Goal: Use online tool/utility: Utilize a website feature to perform a specific function

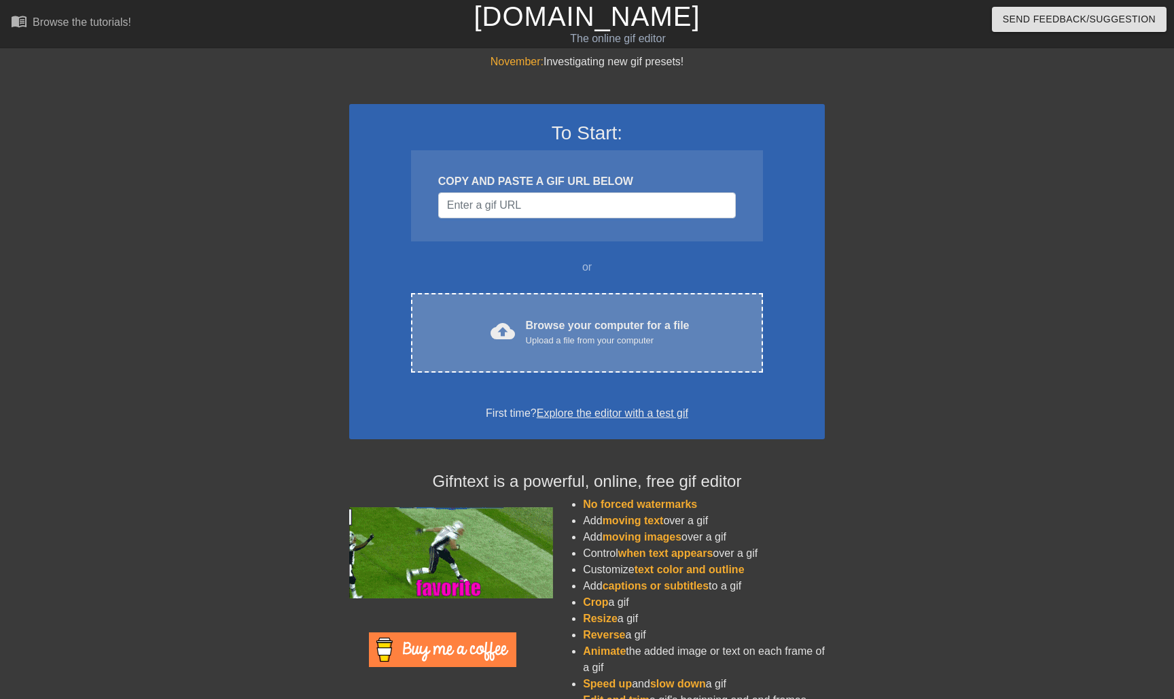
click at [586, 298] on div "cloud_upload Browse your computer for a file Upload a file from your computer C…" at bounding box center [587, 333] width 352 height 80
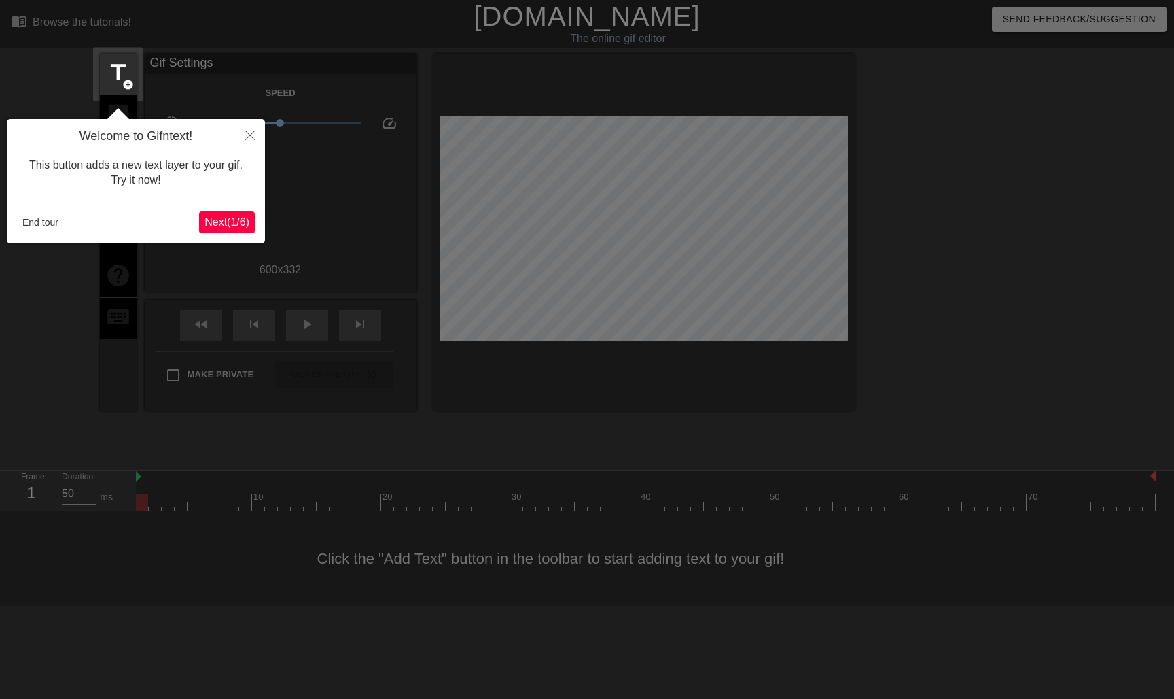
click at [256, 137] on button "Close" at bounding box center [250, 134] width 30 height 31
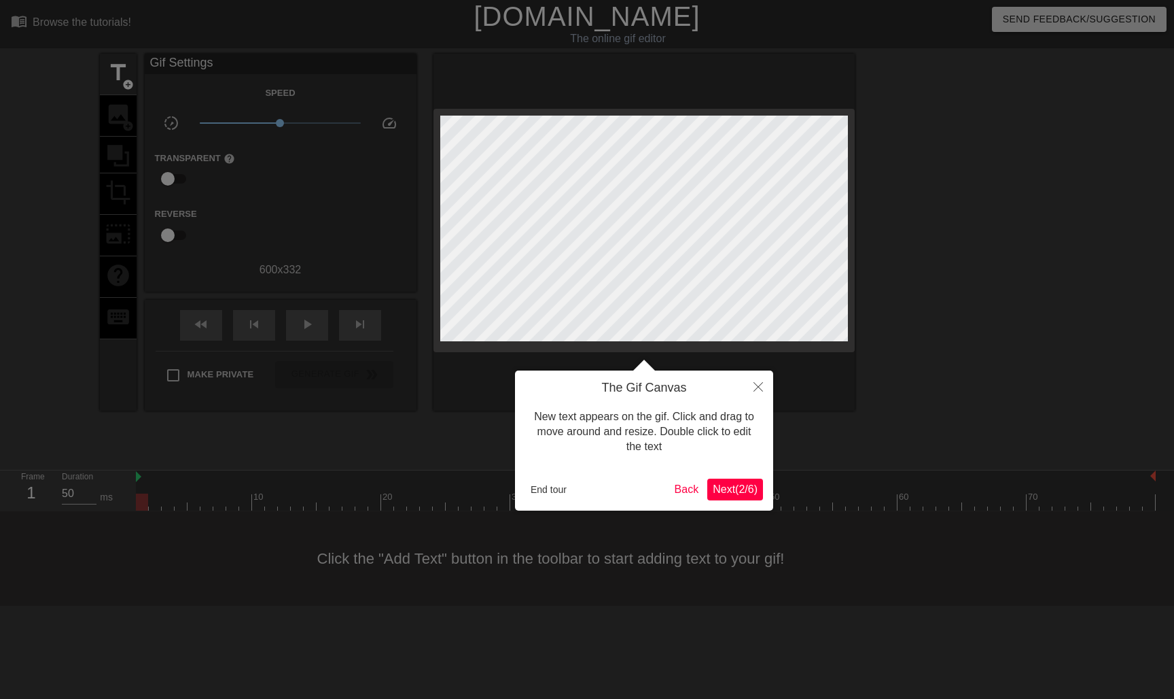
click at [548, 493] on button "End tour" at bounding box center [548, 489] width 47 height 20
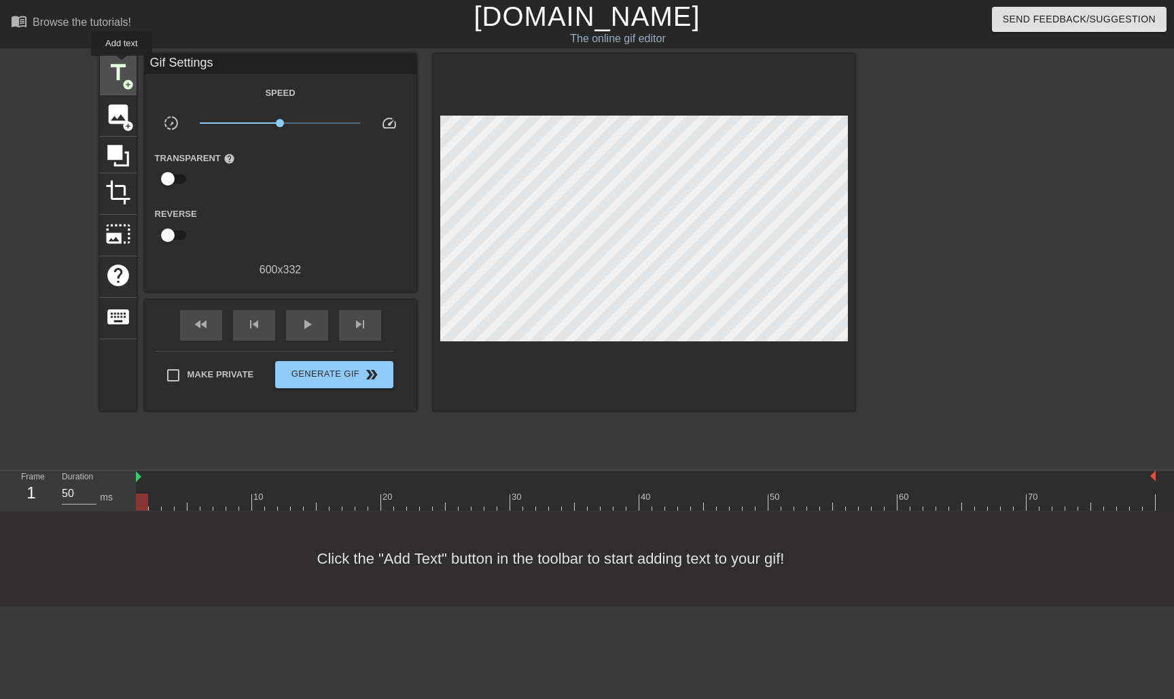
click at [122, 67] on span "title" at bounding box center [118, 73] width 26 height 26
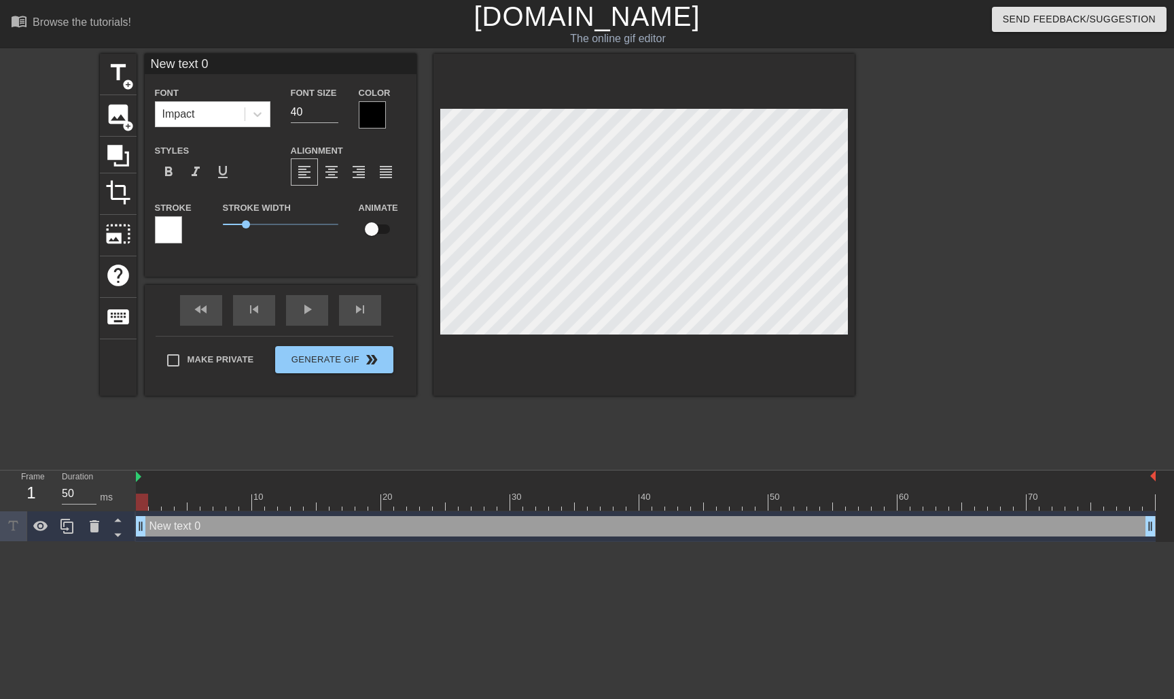
type input "New"
type textarea "New"
type input "C"
type textarea "C"
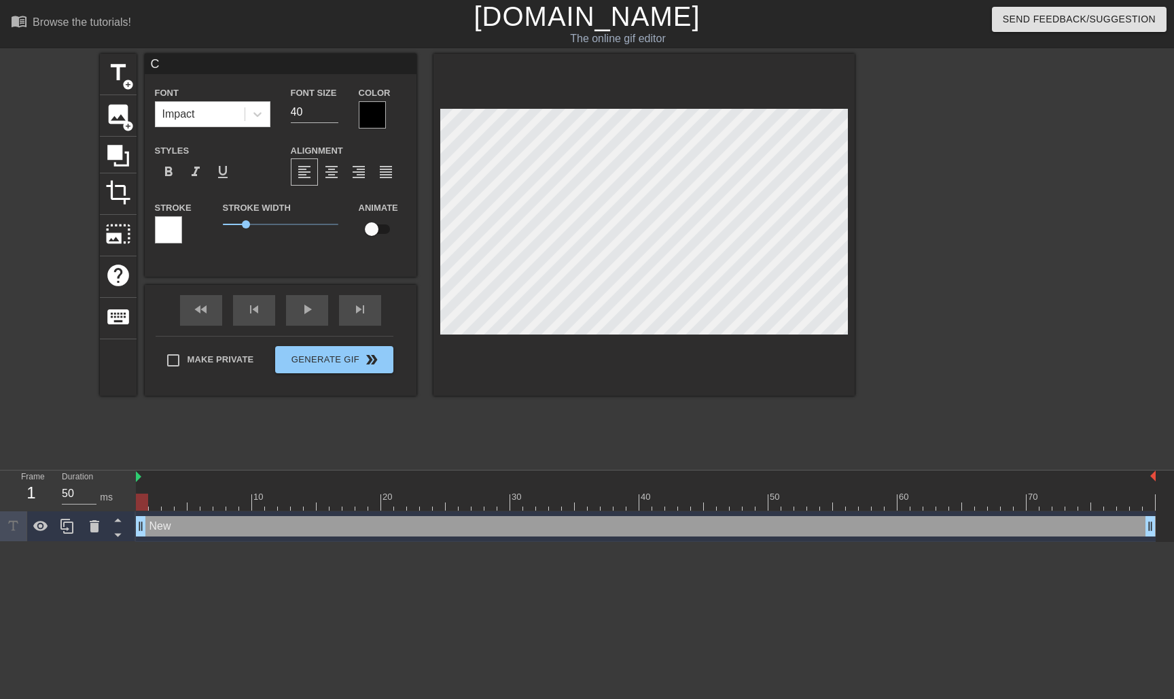
scroll to position [0, 0]
type input "Cr"
type textarea "Cr"
type input "Crj"
type textarea "Crj"
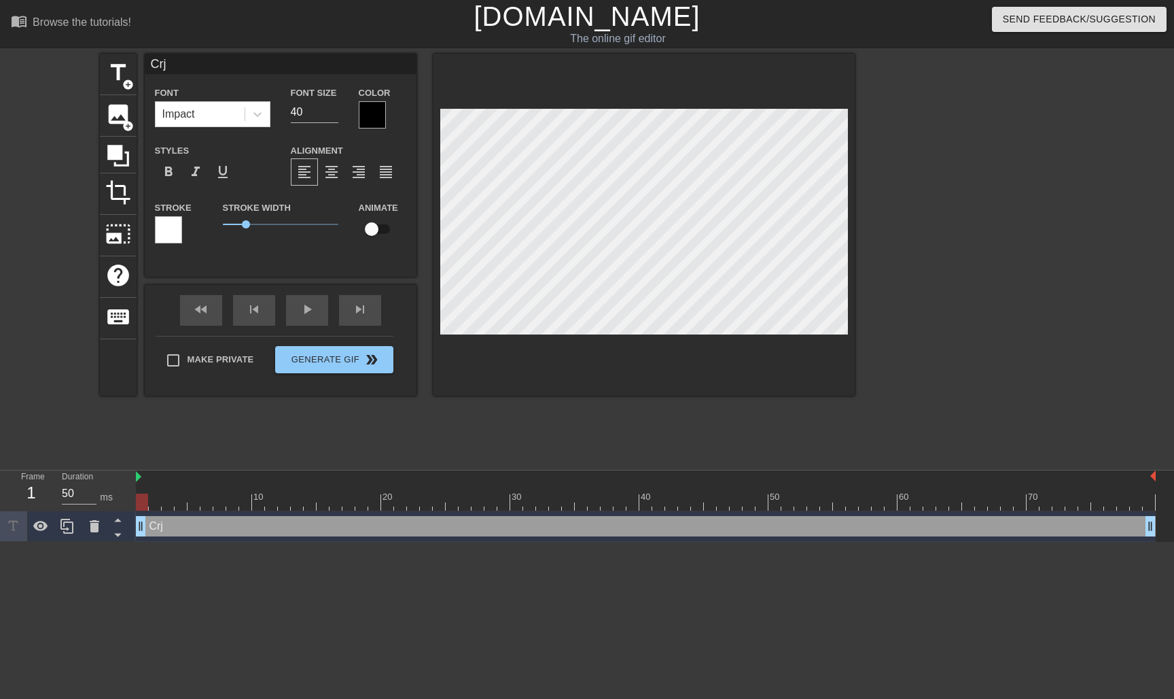
type input "Crjh"
type textarea "Crjh"
type input "Crj"
type textarea "Crj"
type input "Cr"
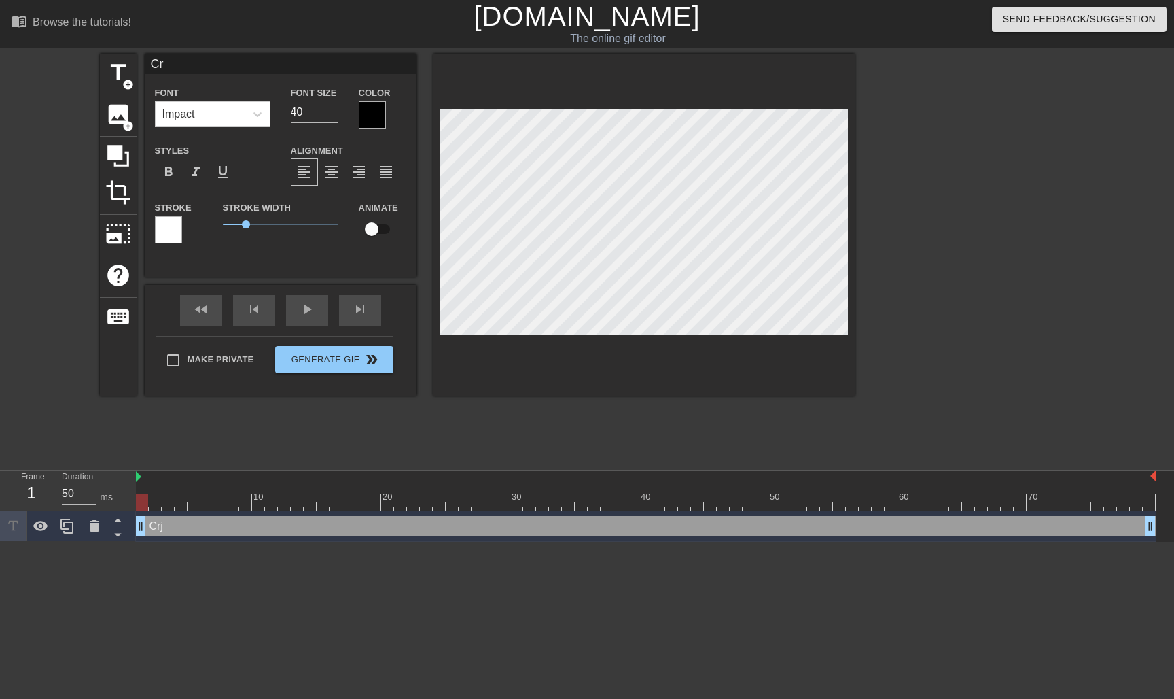
type textarea "Cr"
type input "C"
type textarea "C"
type input "С"
type textarea "С"
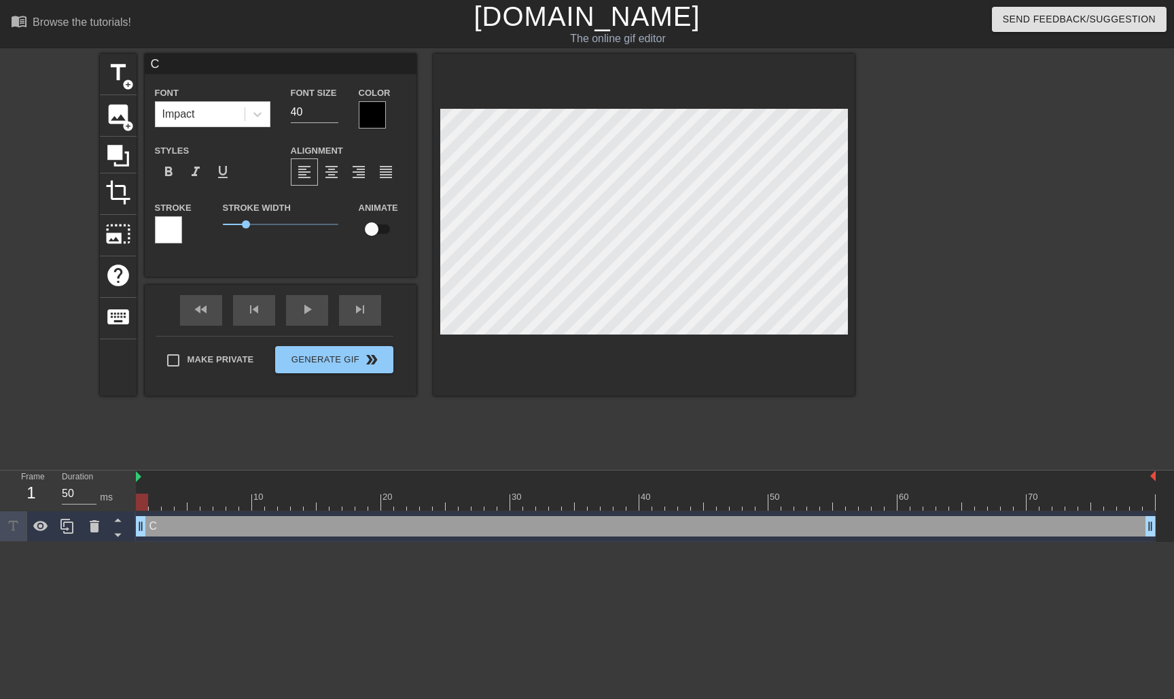
type input "Ск"
type textarea "Ск"
type input "Ско"
type textarea "Ско"
type input "Скор"
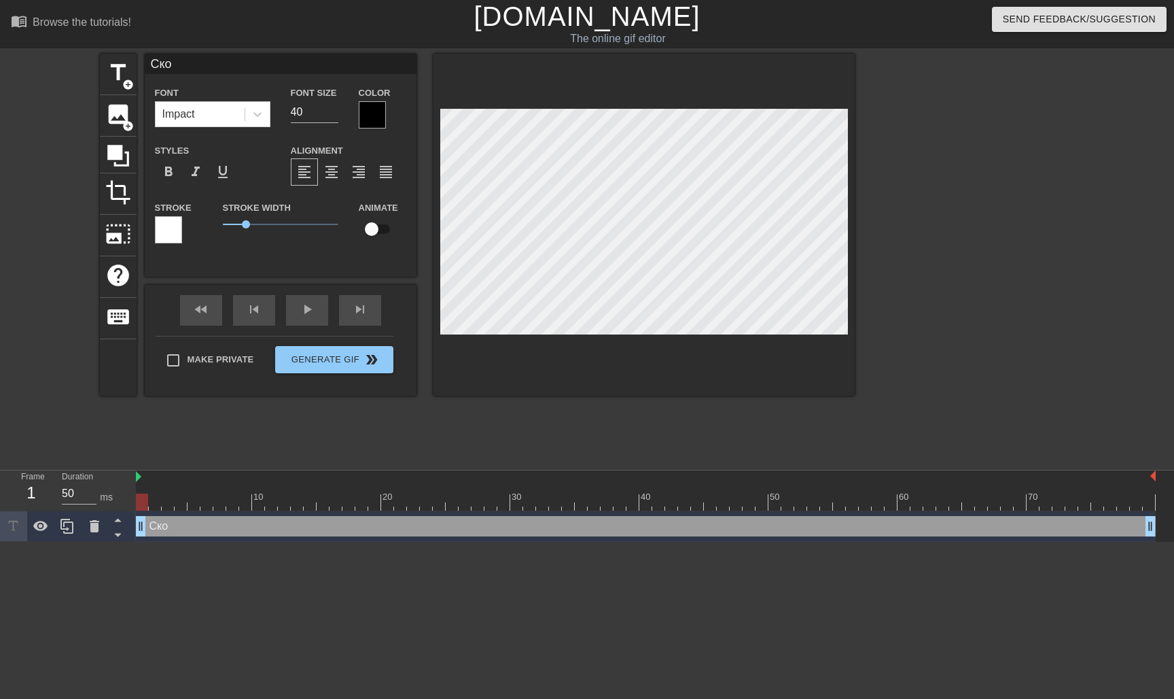
type textarea "Скор"
type input "Скоро"
type textarea "Скоро"
type input "Скоро"
type textarea "Скоро"
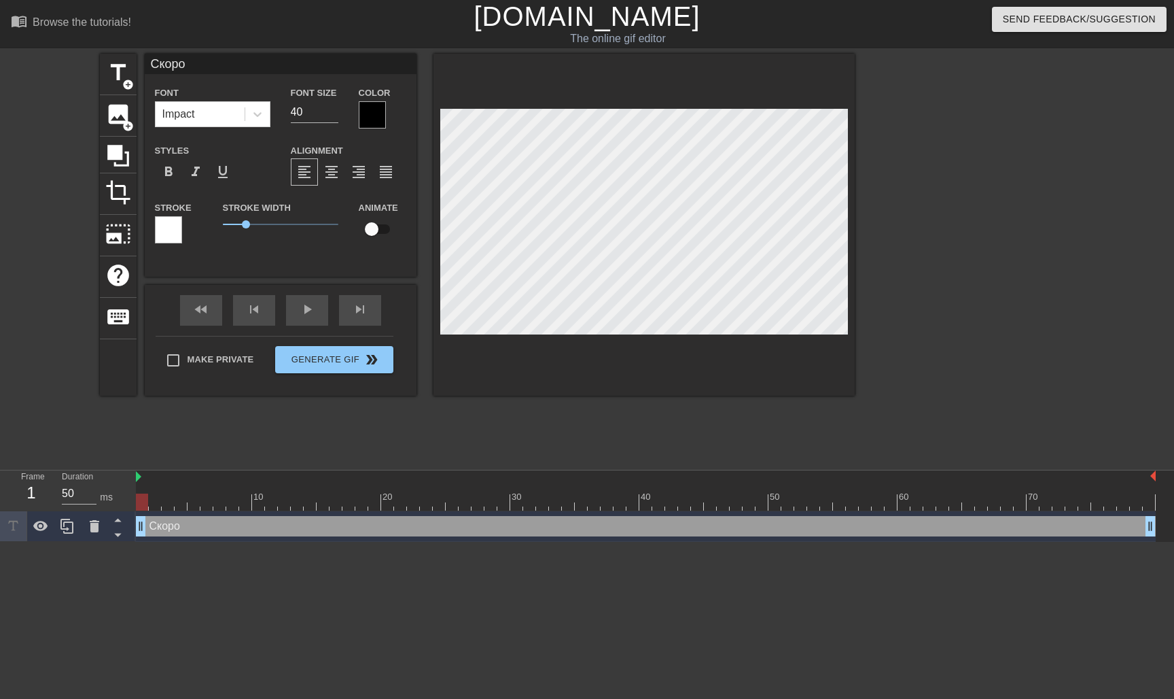
type input "Скоро з"
type textarea "Скоро з"
type input "Скоро за"
type textarea "Скоро за"
type input "Скоро зап"
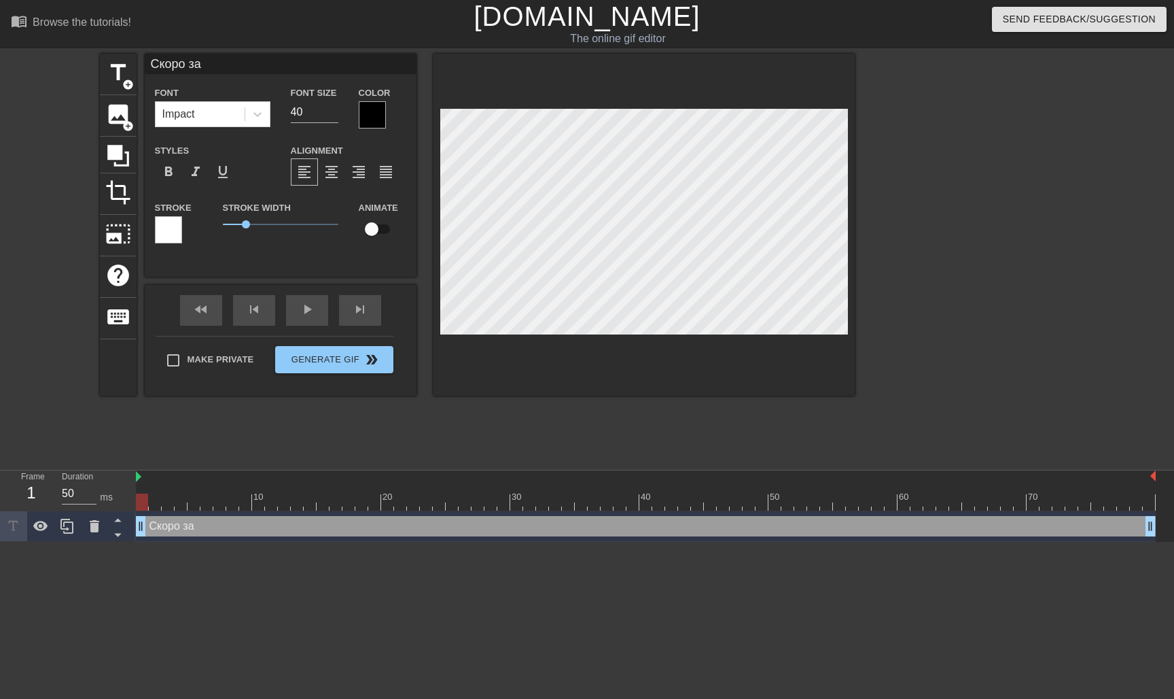
type textarea "Скоро зап"
type input "Скоро запу"
type textarea "Скоро запу"
type input "Скоро запус"
type textarea "Скоро запус"
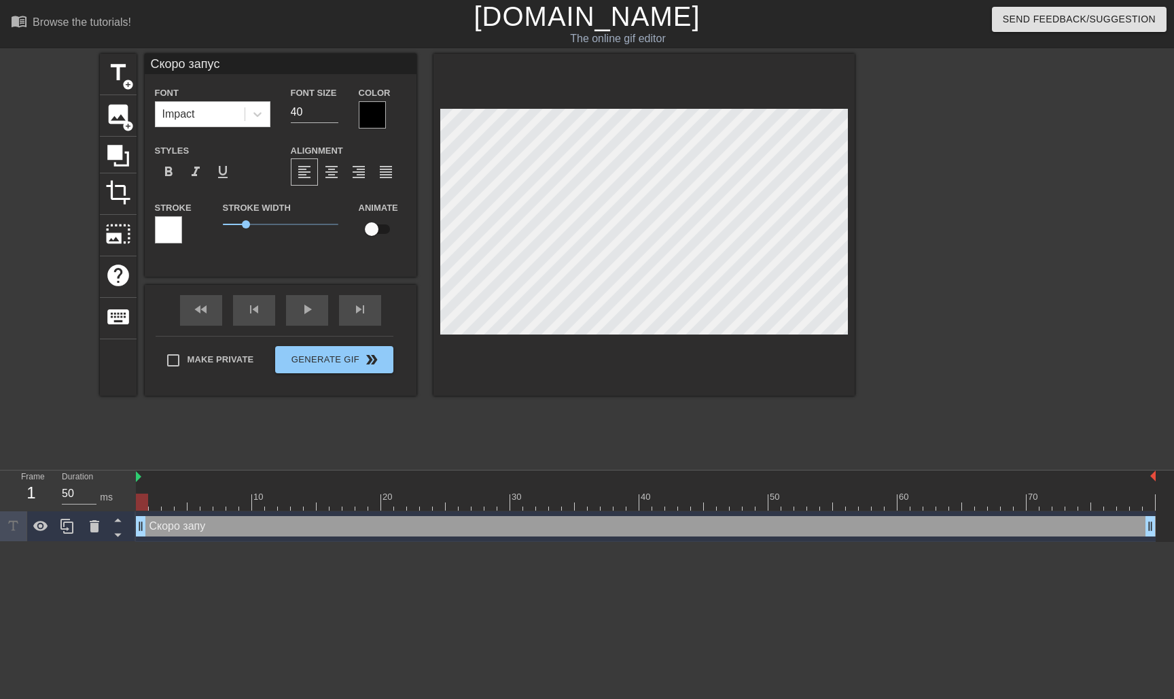
scroll to position [0, 3]
type input "Скоро запуск"
type textarea "Скоро запуск"
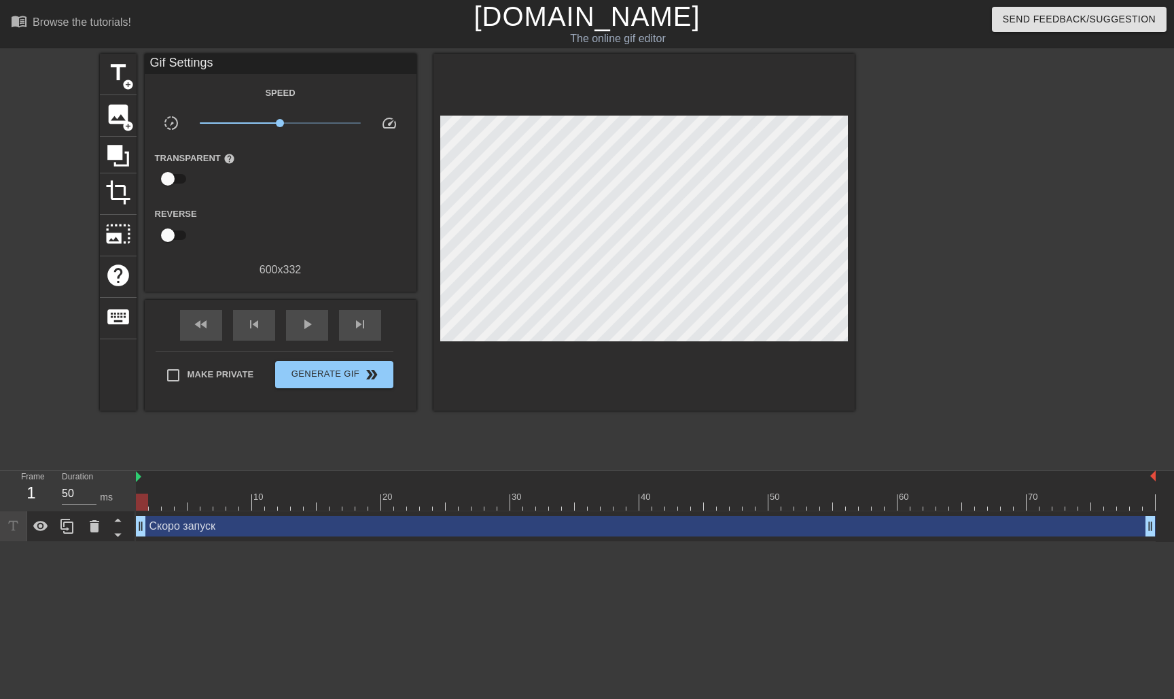
click at [902, 226] on div at bounding box center [973, 258] width 204 height 408
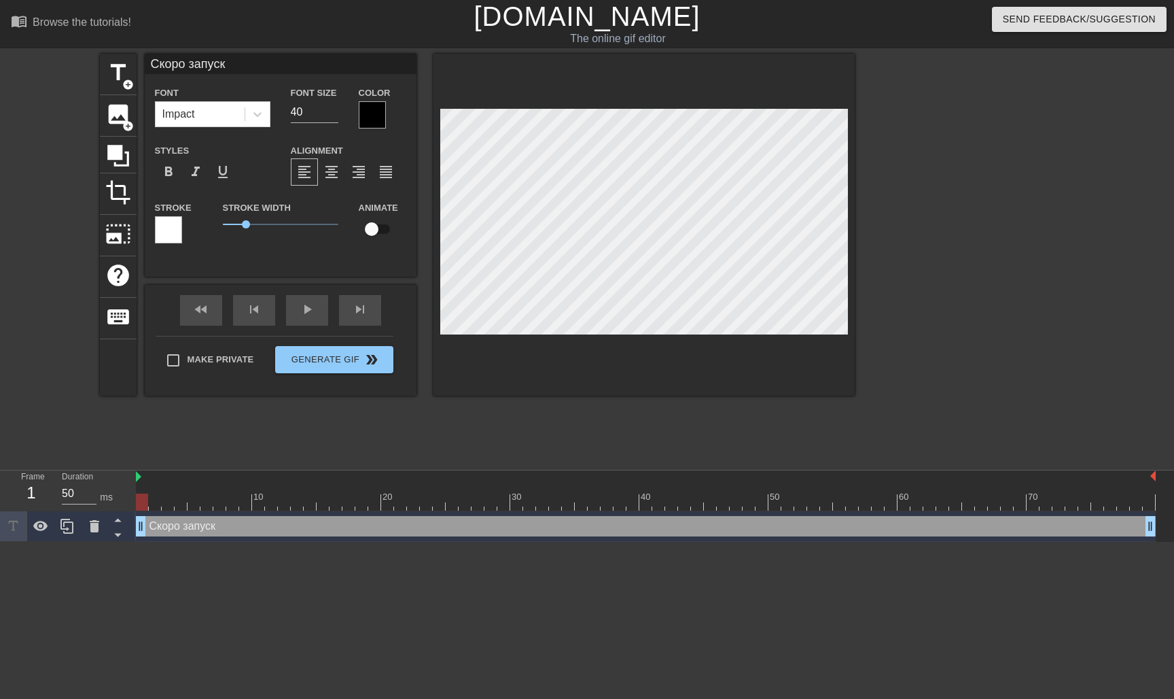
click at [1073, 234] on div "title add_circle image add_circle crop photo_size_select_large help keyboard Ск…" at bounding box center [587, 258] width 1174 height 408
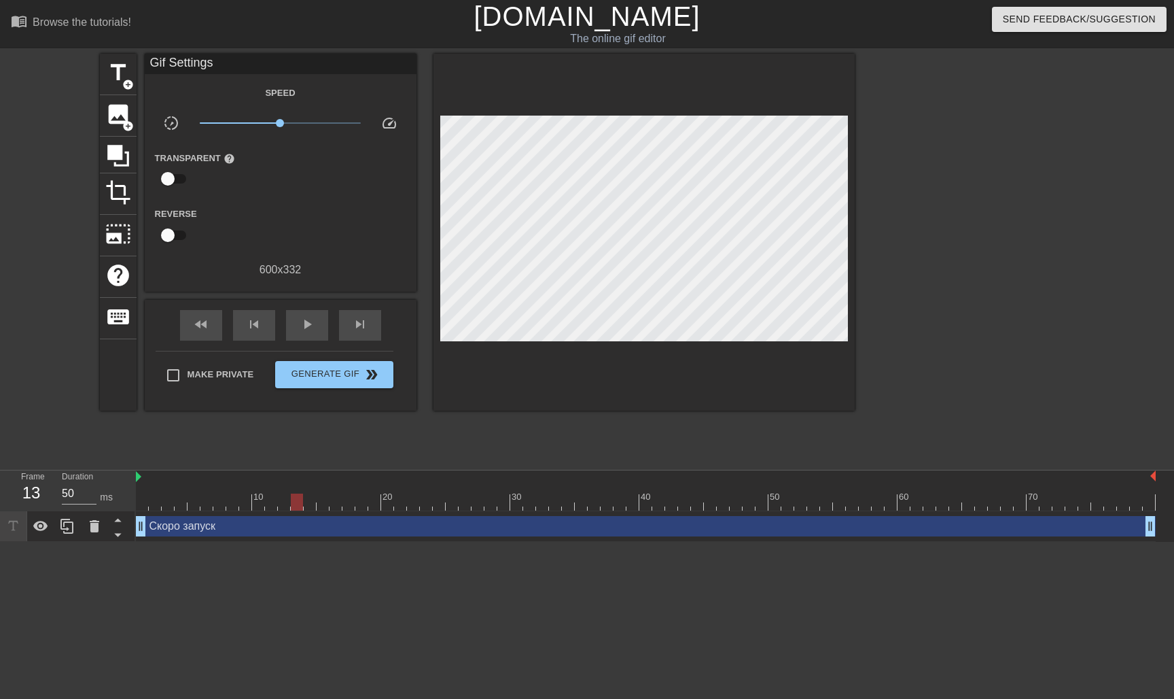
scroll to position [0, 0]
click at [352, 372] on span "Generate Gif double_arrow" at bounding box center [334, 374] width 107 height 16
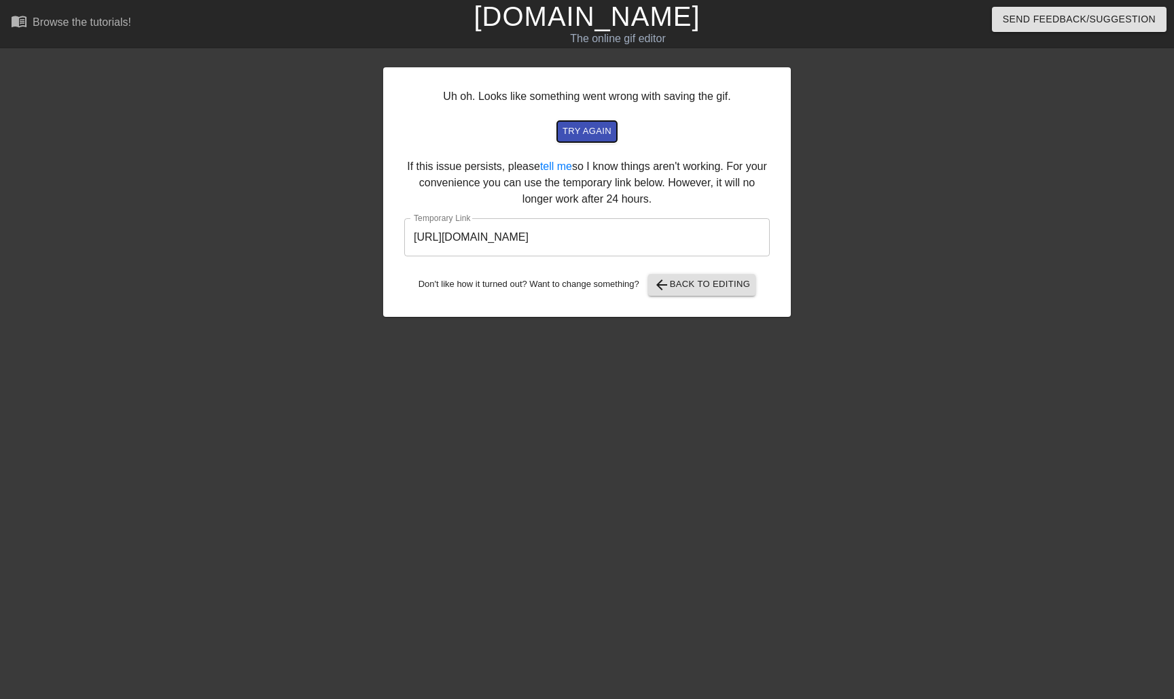
click at [595, 134] on span "try again" at bounding box center [587, 132] width 49 height 16
